Goal: Information Seeking & Learning: Learn about a topic

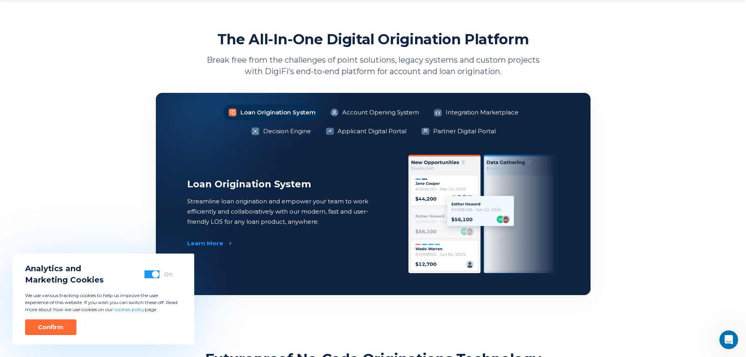
scroll to position [587, 0]
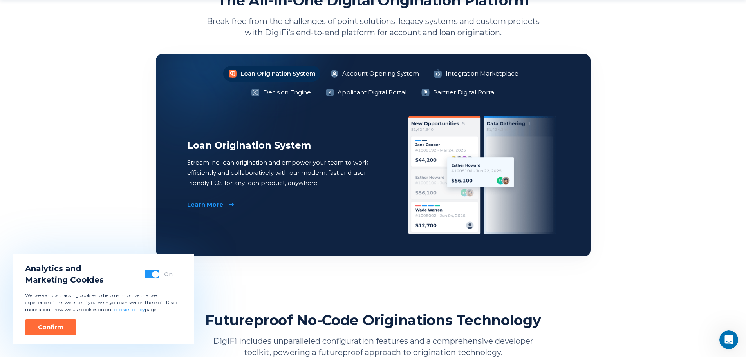
click at [222, 202] on link "Learn More" at bounding box center [209, 204] width 45 height 8
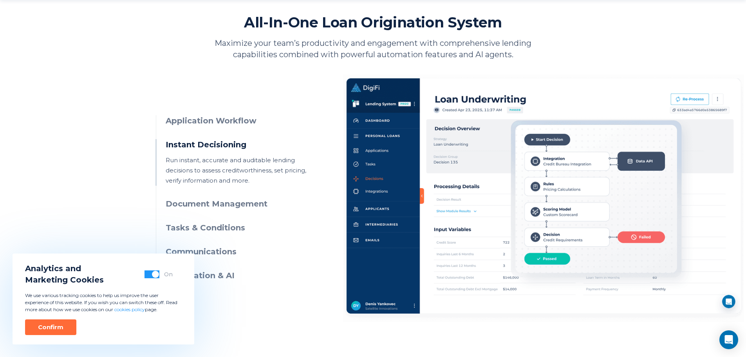
scroll to position [352, 0]
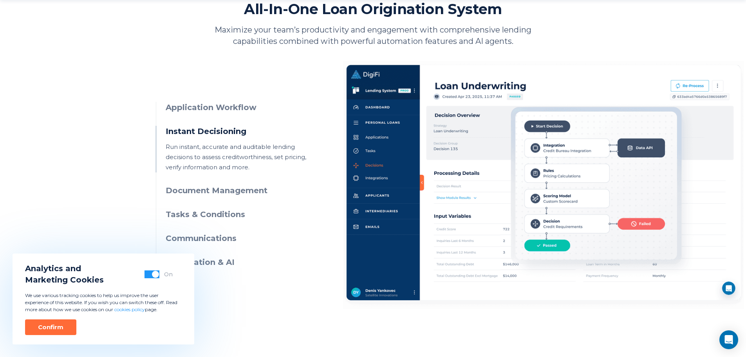
click at [49, 324] on div "Confirm" at bounding box center [50, 327] width 25 height 8
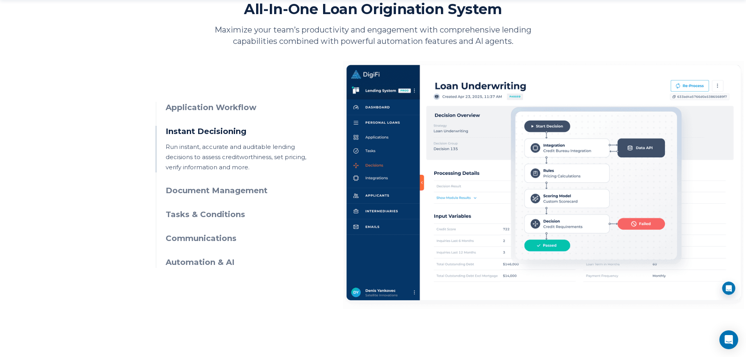
scroll to position [0, 0]
click at [195, 188] on h3 "Document Management" at bounding box center [237, 190] width 142 height 11
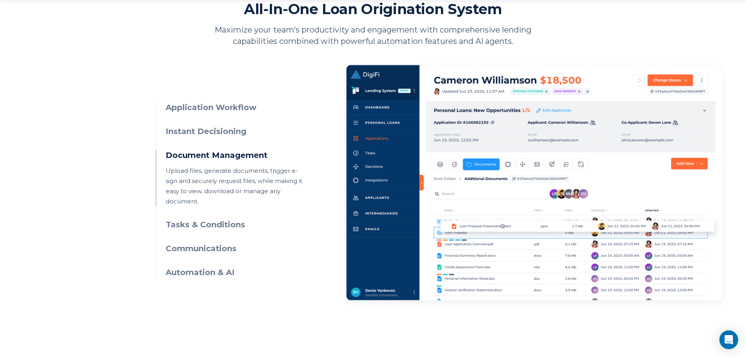
click at [240, 219] on h3 "Tasks & Conditions" at bounding box center [237, 224] width 142 height 11
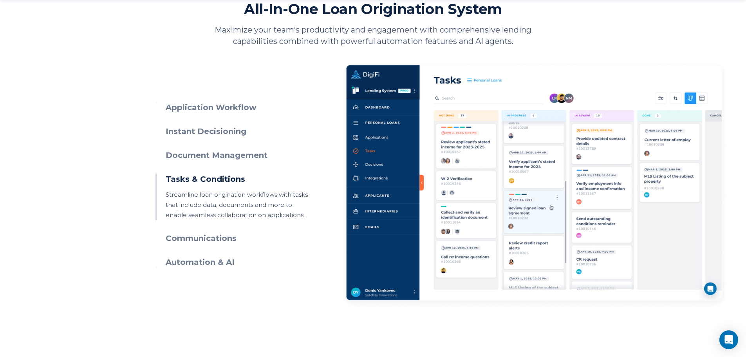
click at [227, 239] on h3 "Communications" at bounding box center [237, 238] width 142 height 11
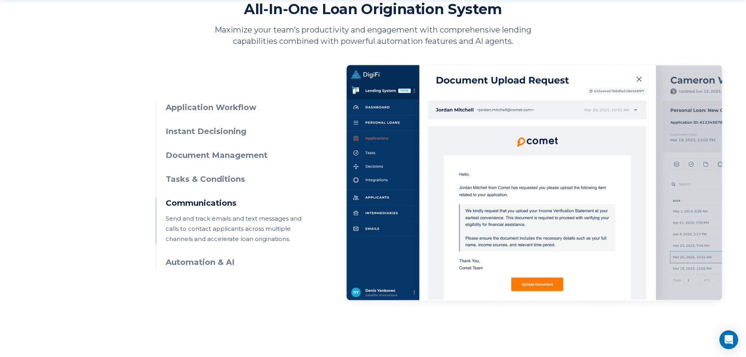
click at [219, 258] on h3 "Automation & AI" at bounding box center [237, 261] width 142 height 11
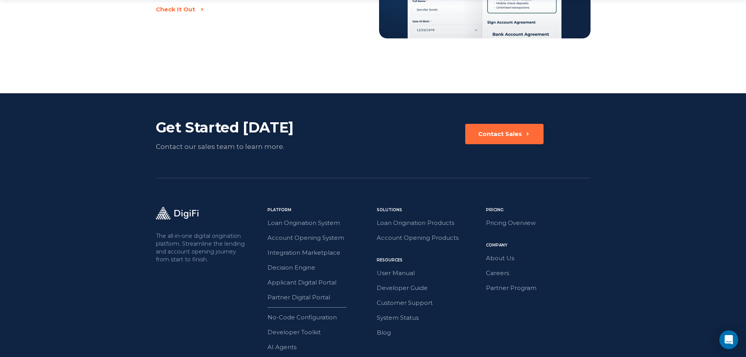
scroll to position [1801, 0]
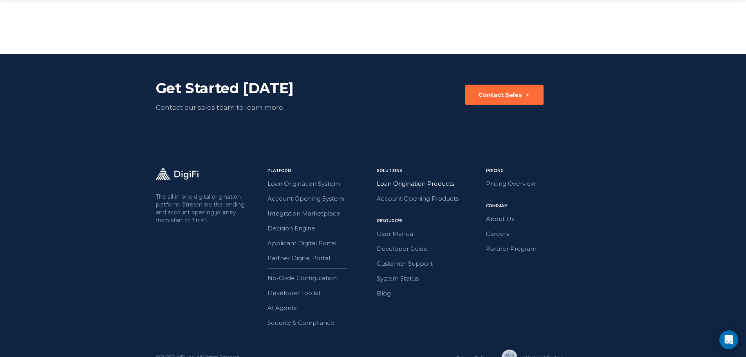
click at [429, 178] on link "Loan Origination Products" at bounding box center [429, 183] width 105 height 10
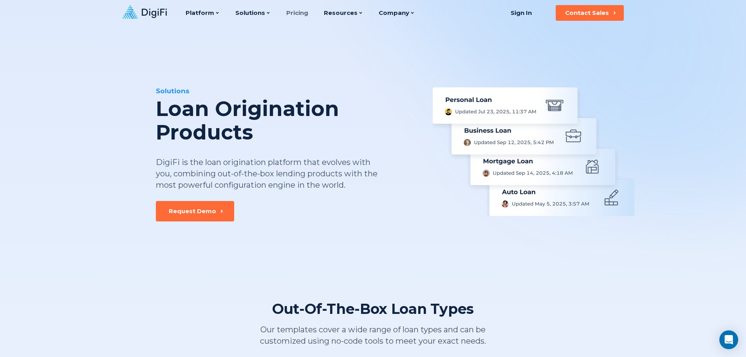
click at [290, 11] on link "Pricing" at bounding box center [297, 13] width 22 height 26
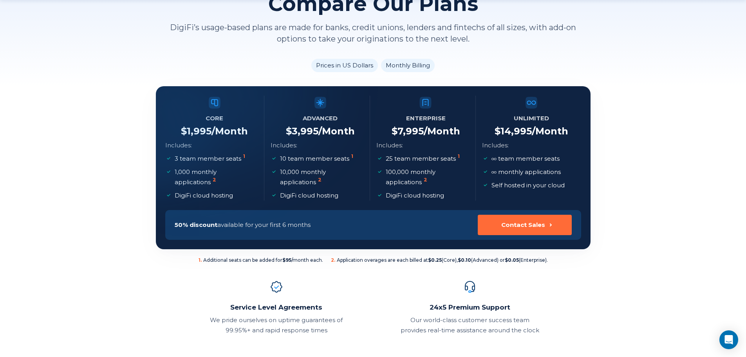
scroll to position [117, 0]
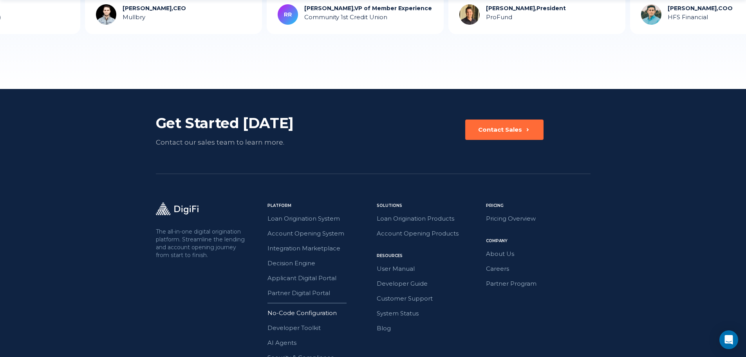
scroll to position [1057, 0]
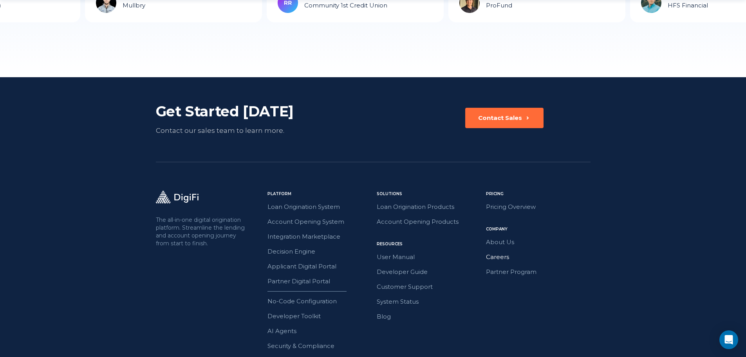
click at [504, 256] on link "Careers" at bounding box center [538, 257] width 105 height 10
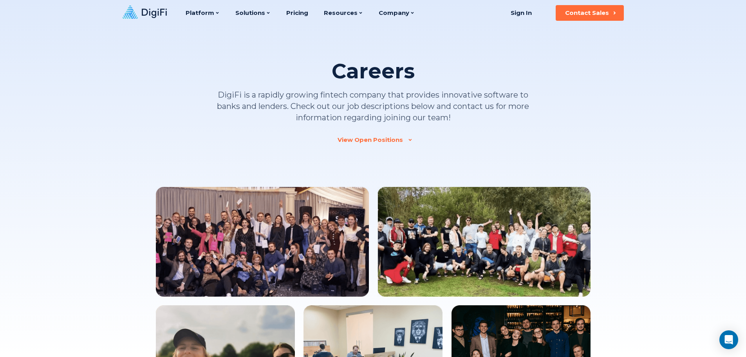
click at [378, 140] on div "View Open Positions" at bounding box center [369, 140] width 65 height 8
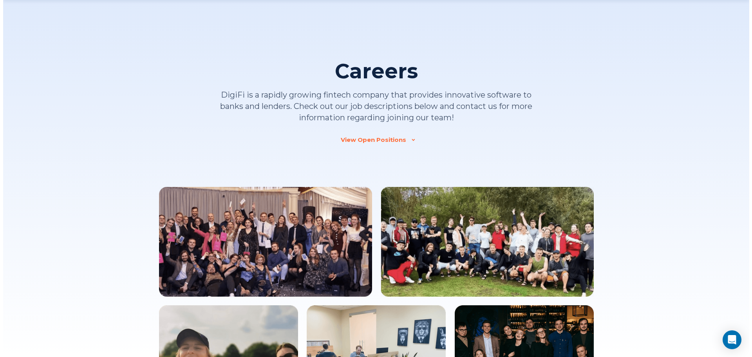
scroll to position [737, 0]
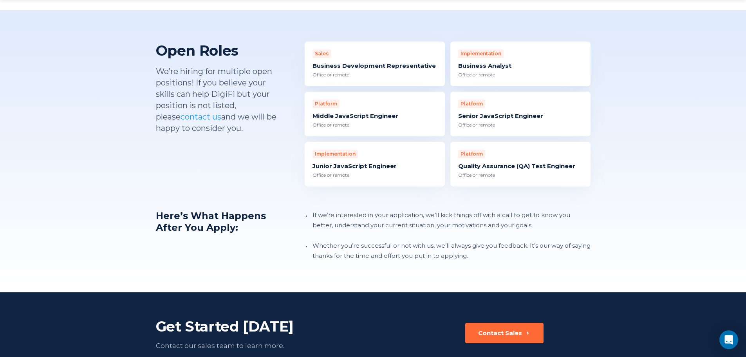
click at [368, 62] on div "Business Development Representative" at bounding box center [374, 66] width 124 height 8
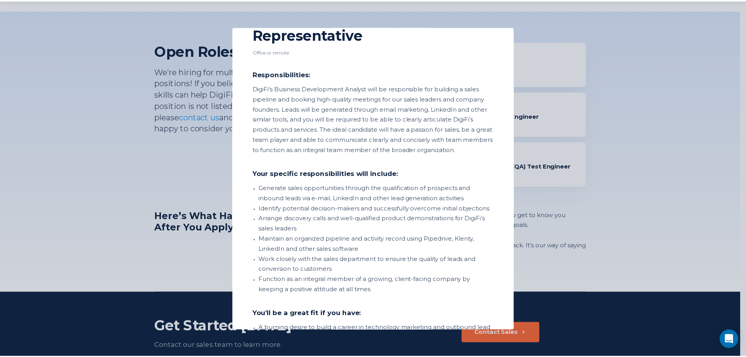
scroll to position [0, 0]
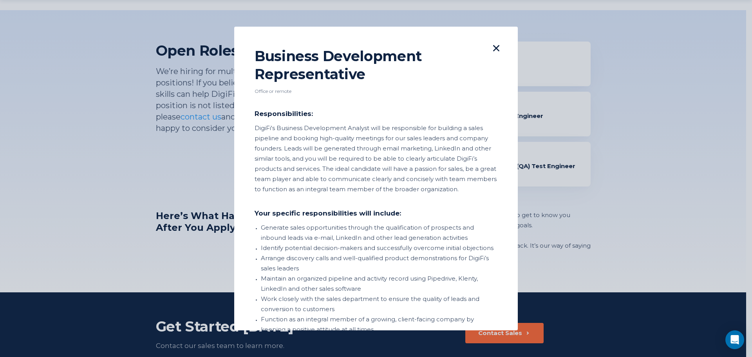
click at [493, 47] on icon at bounding box center [496, 48] width 6 height 6
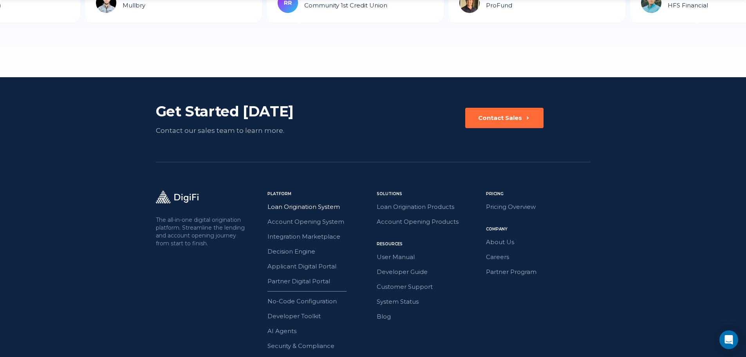
click at [294, 204] on link "Loan Origination System" at bounding box center [319, 207] width 105 height 10
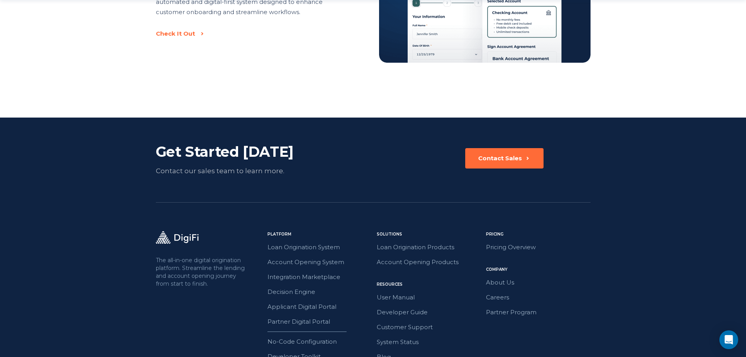
scroll to position [1803, 0]
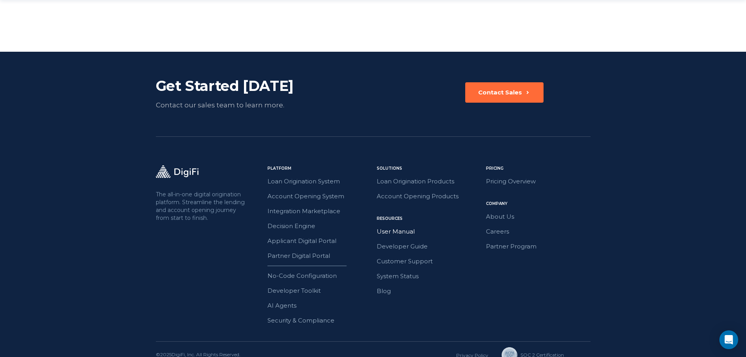
click at [392, 226] on link "User Manual" at bounding box center [429, 231] width 105 height 10
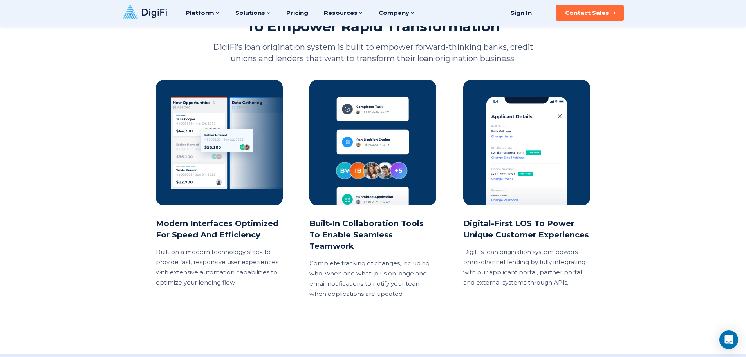
scroll to position [1098, 0]
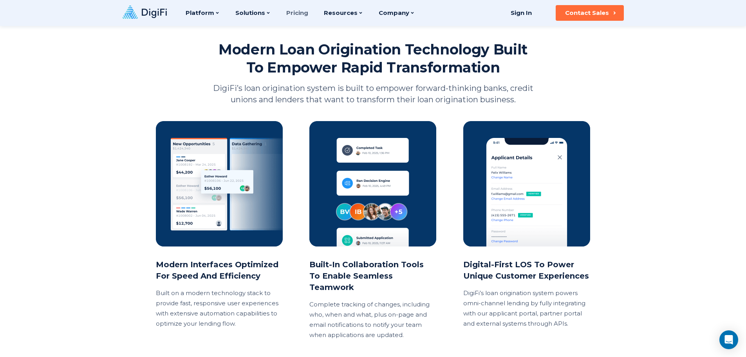
click at [300, 10] on link "Pricing" at bounding box center [297, 13] width 22 height 26
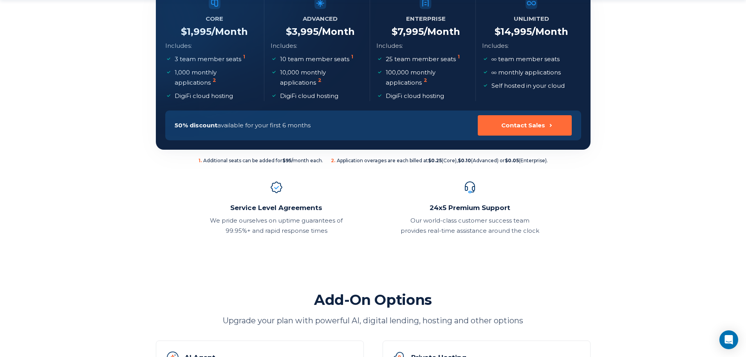
scroll to position [274, 0]
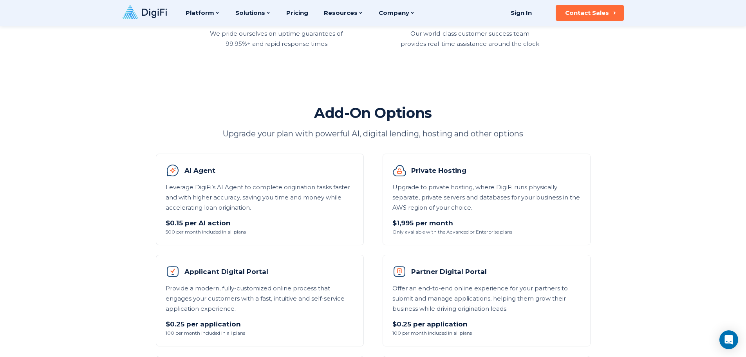
scroll to position [352, 0]
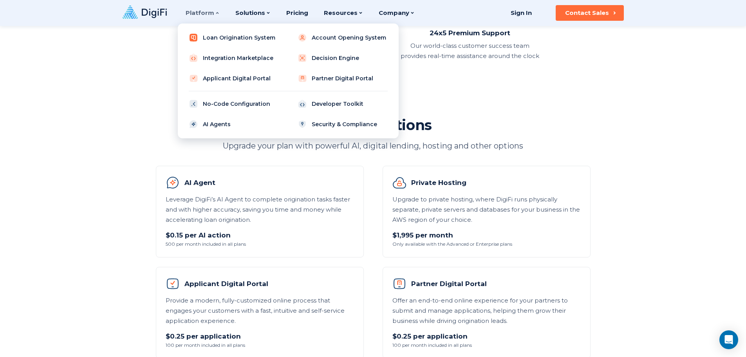
click at [188, 32] on link "Loan Origination System" at bounding box center [233, 38] width 99 height 16
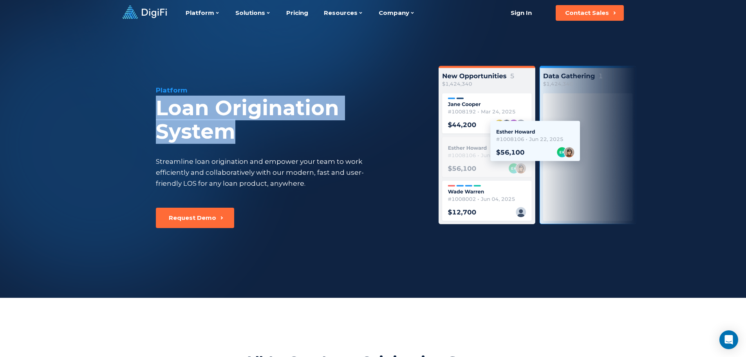
drag, startPoint x: 154, startPoint y: 112, endPoint x: 243, endPoint y: 137, distance: 93.0
click at [243, 137] on div "Platform Loan Origination System Streamline loan origination and empower your t…" at bounding box center [373, 162] width 535 height 272
copy div "Loan Origination System"
